Goal: Task Accomplishment & Management: Use online tool/utility

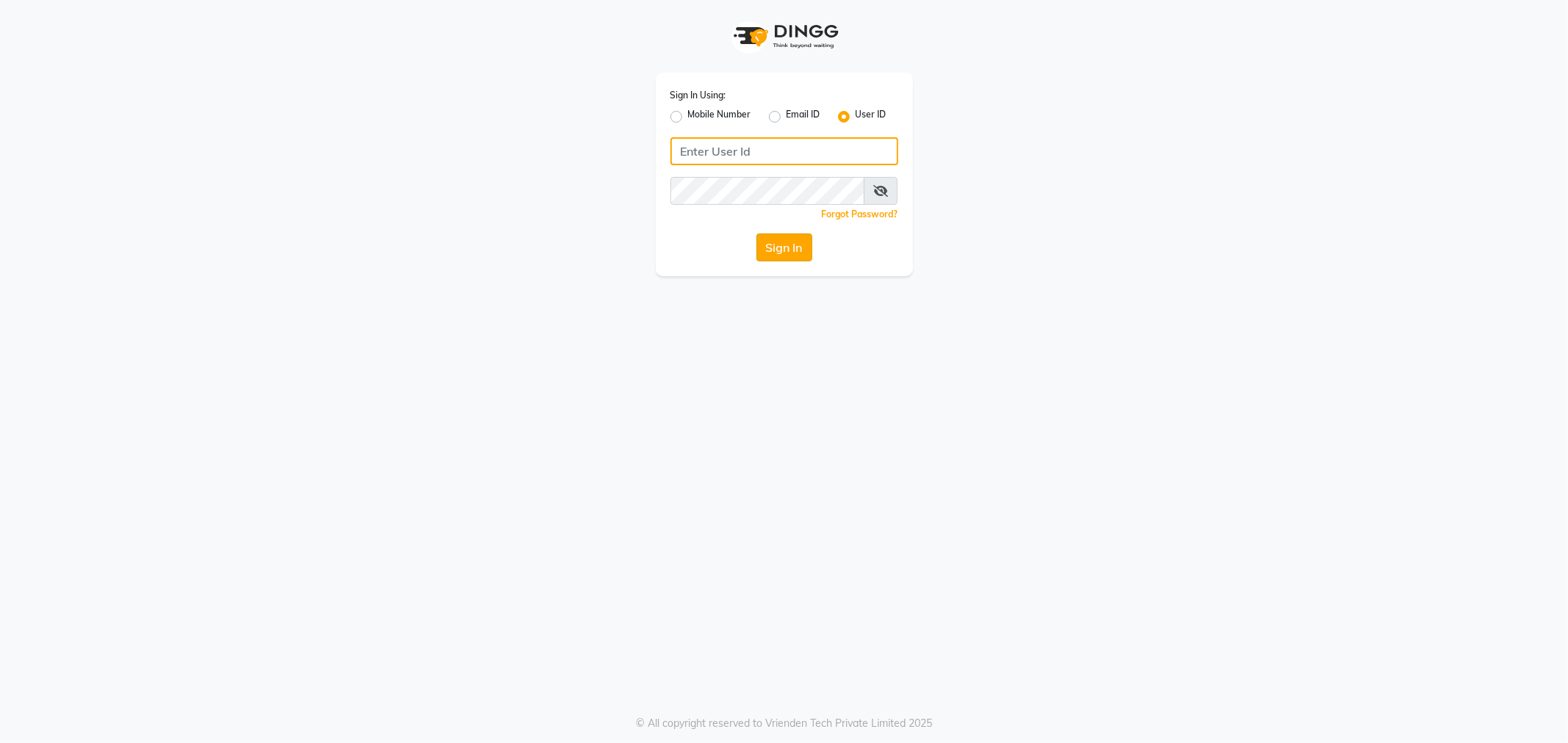
type input "e3597-01"
click at [780, 239] on button "Sign In" at bounding box center [784, 247] width 56 height 28
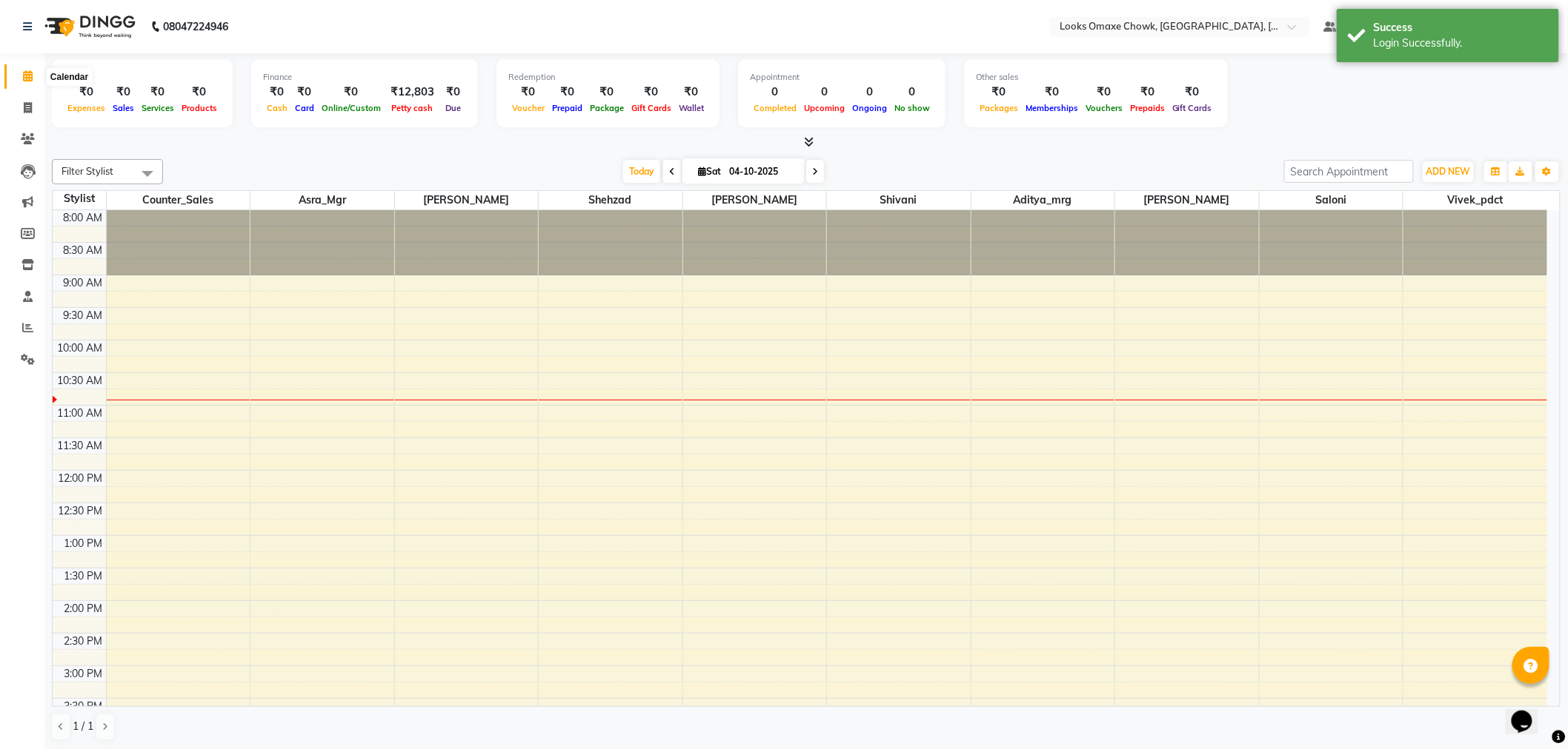
click at [28, 74] on icon at bounding box center [27, 75] width 9 height 11
